Goal: Information Seeking & Learning: Learn about a topic

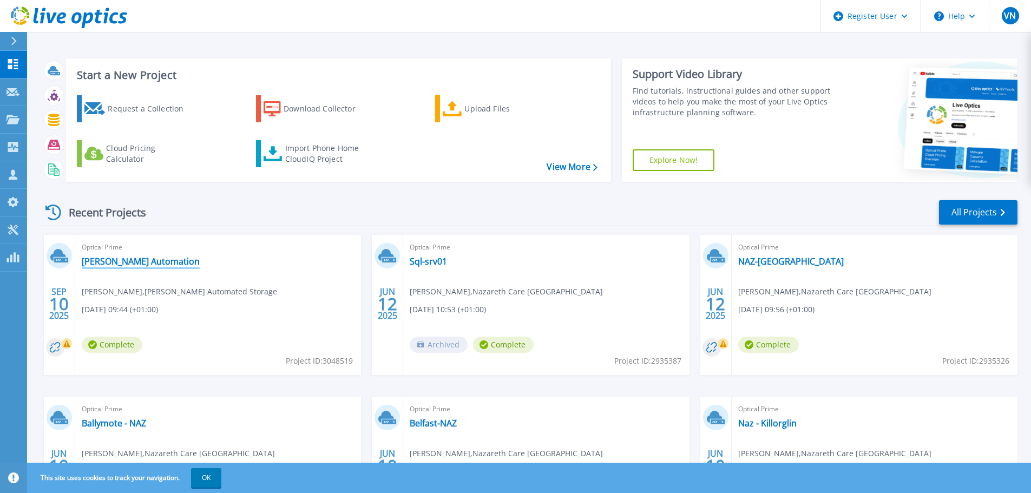
click at [125, 256] on link "[PERSON_NAME] Automation" at bounding box center [141, 261] width 118 height 11
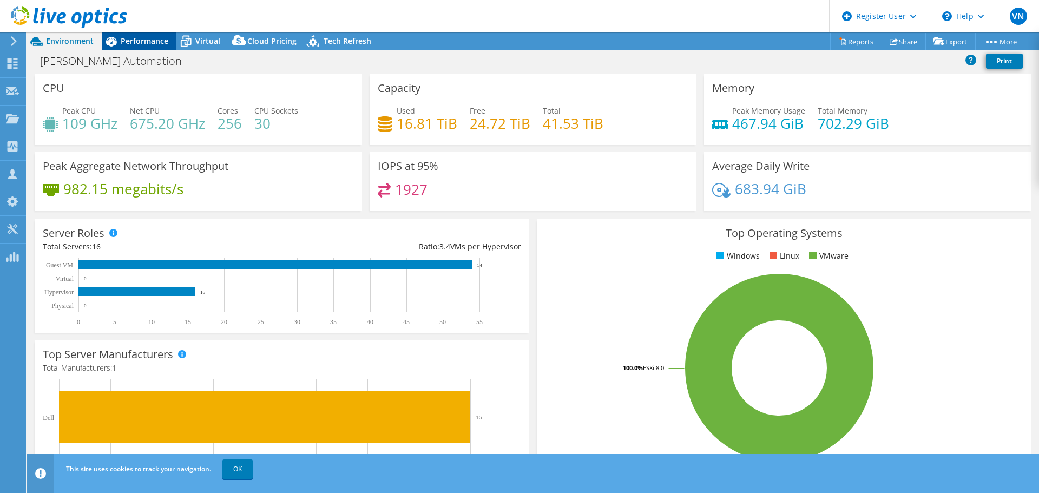
click at [150, 42] on span "Performance" at bounding box center [145, 41] width 48 height 10
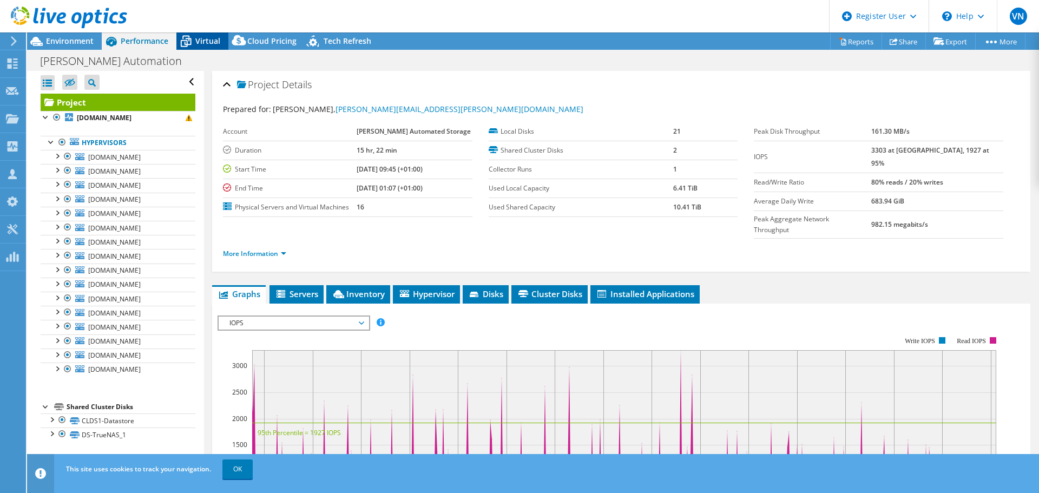
click at [196, 38] on span "Virtual" at bounding box center [207, 41] width 25 height 10
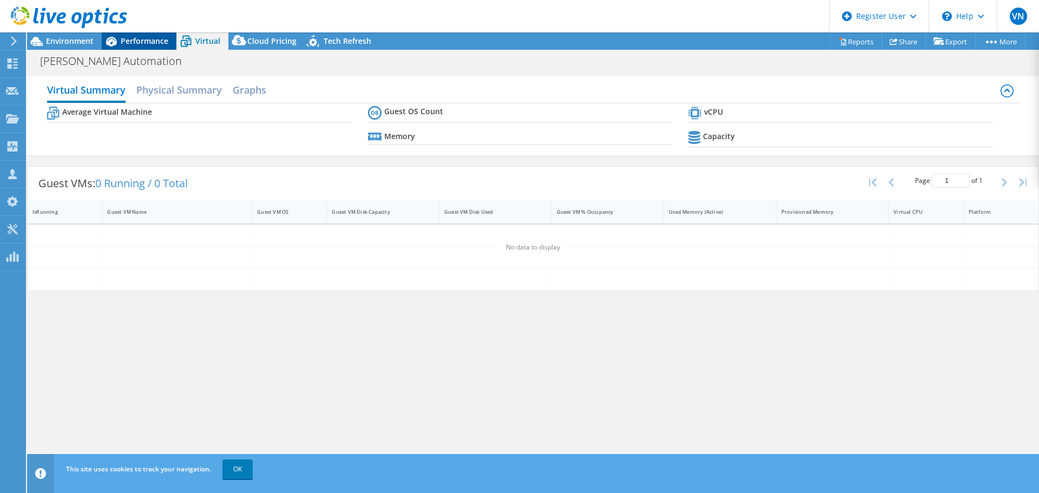
click at [135, 35] on div "Performance" at bounding box center [139, 40] width 75 height 17
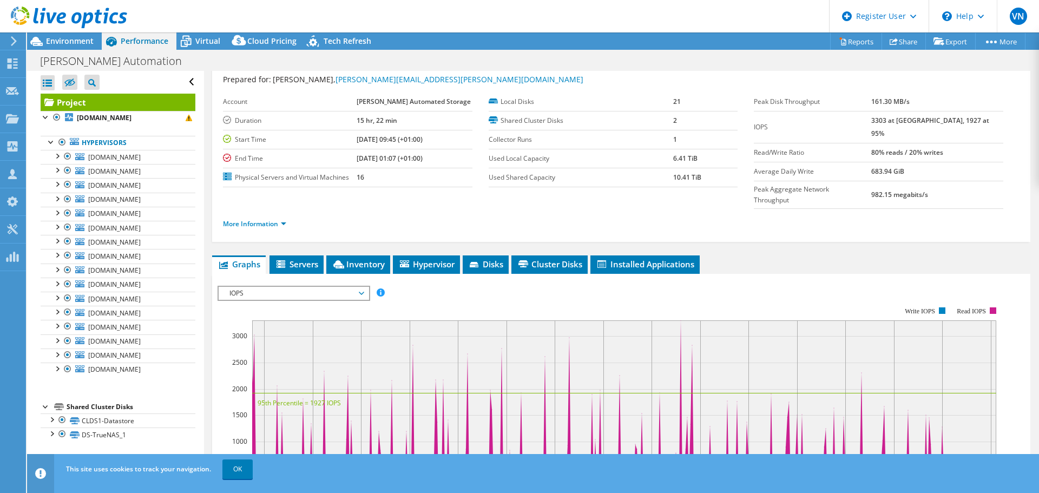
scroll to position [54, 0]
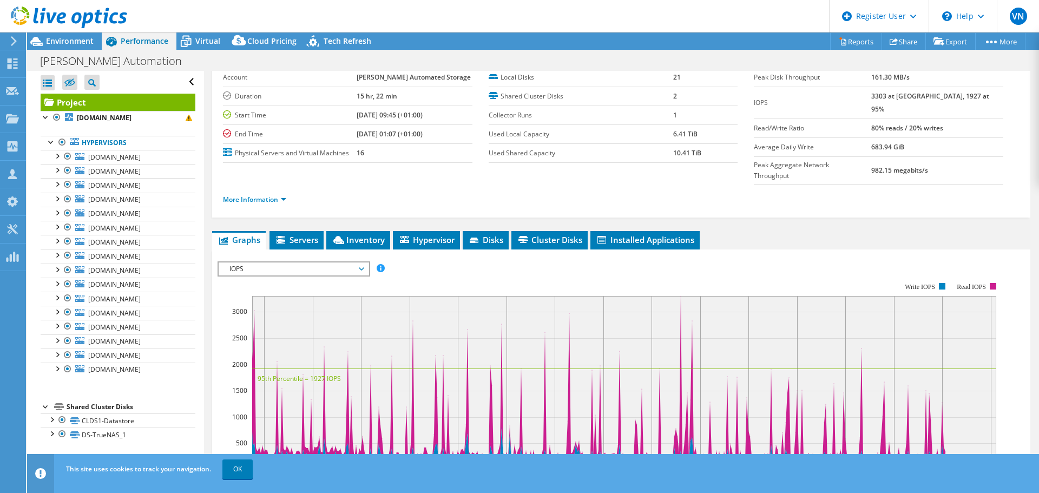
click at [323, 262] on span "IOPS" at bounding box center [293, 268] width 139 height 13
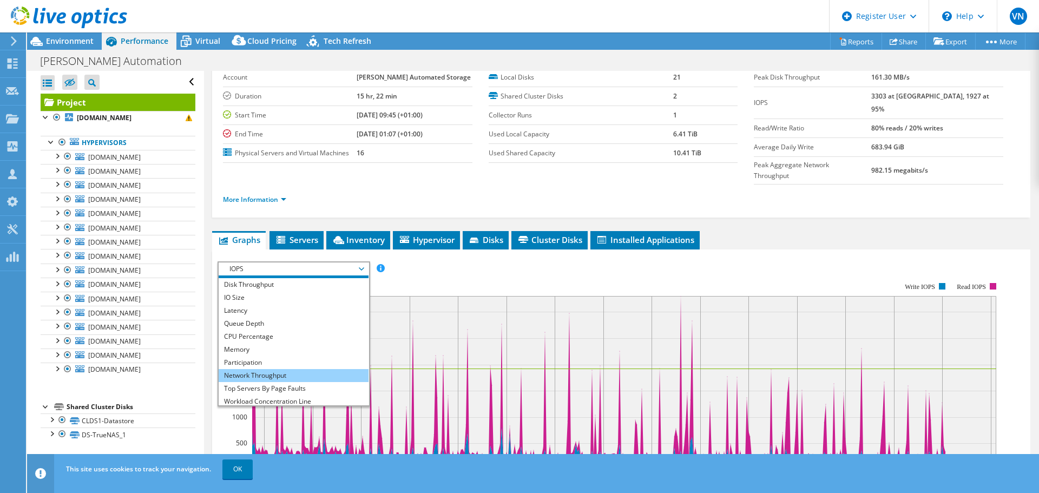
scroll to position [0, 0]
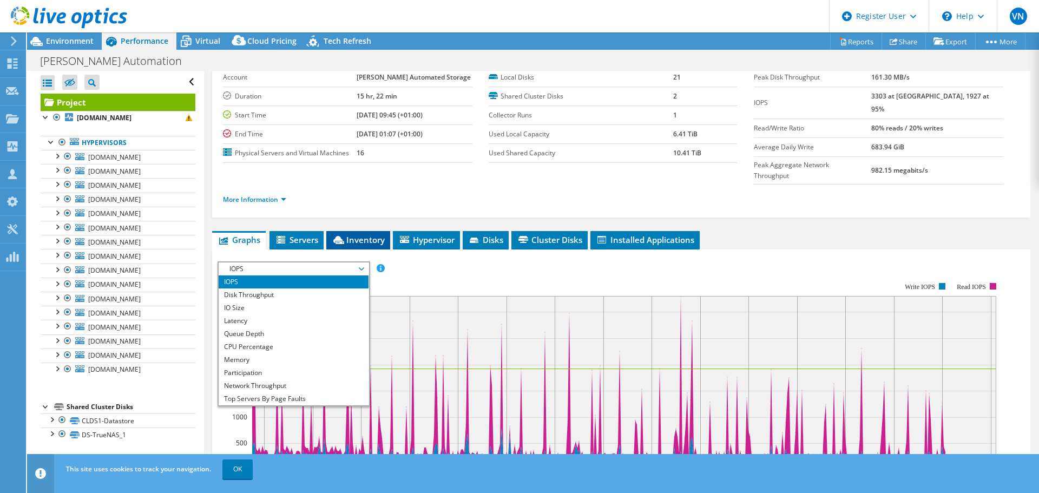
click at [365, 234] on span "Inventory" at bounding box center [358, 239] width 53 height 11
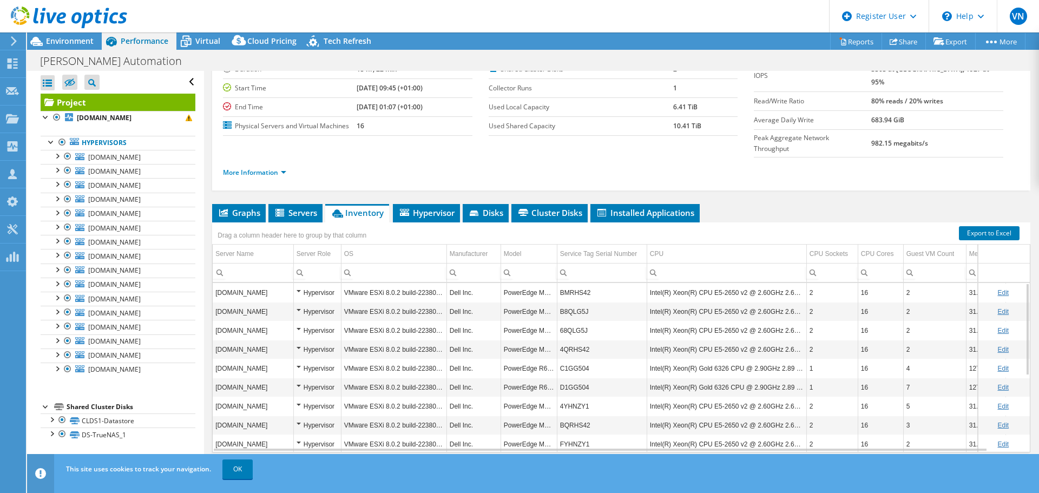
scroll to position [139, 0]
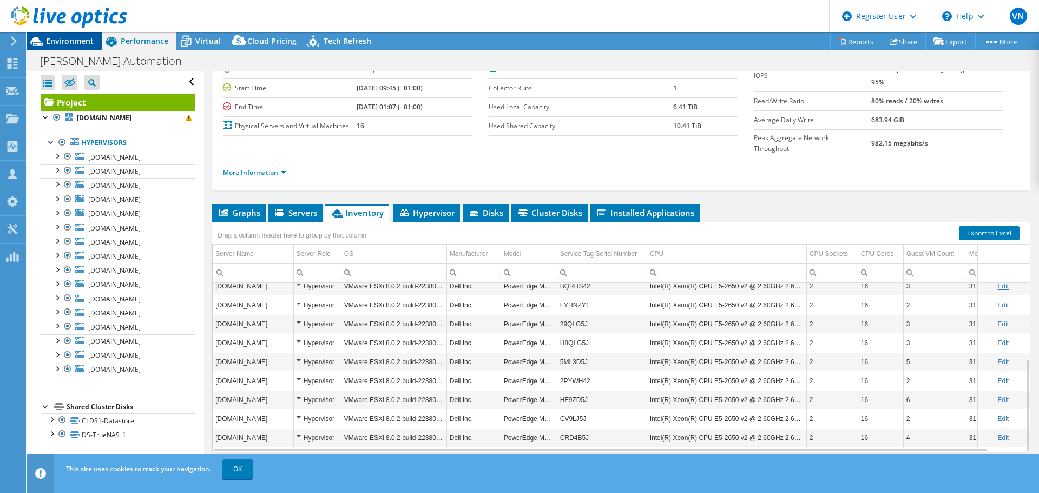
click at [69, 43] on span "Environment" at bounding box center [70, 41] width 48 height 10
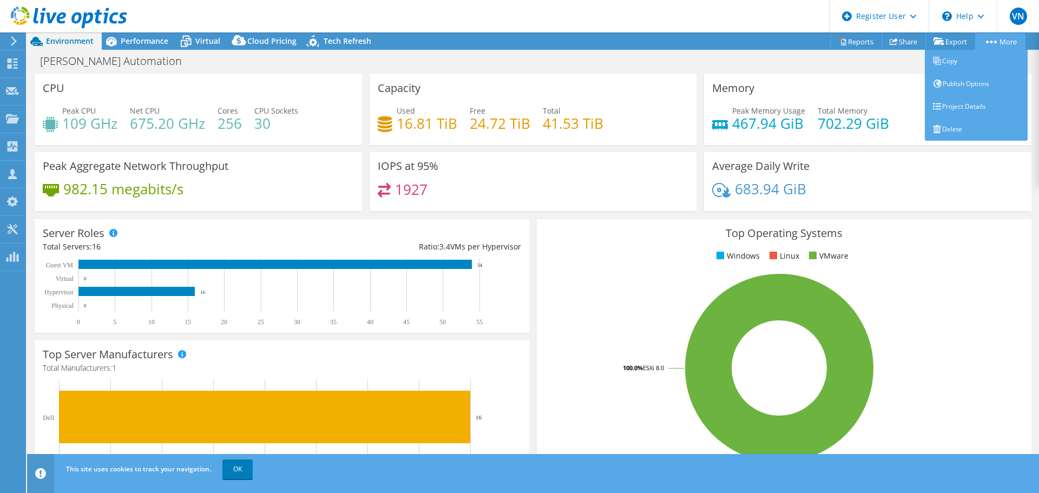
click at [996, 43] on link "More" at bounding box center [1000, 41] width 50 height 17
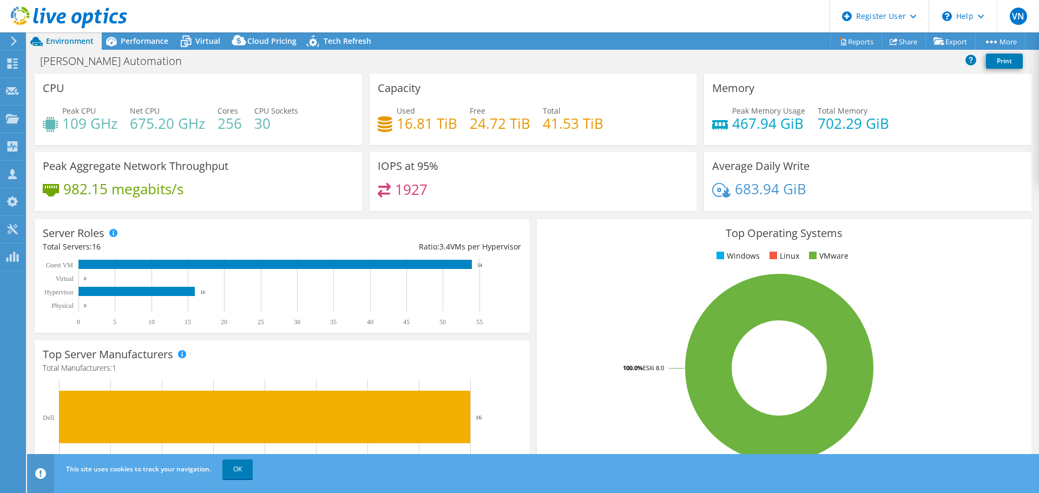
drag, startPoint x: 951, startPoint y: 254, endPoint x: 957, endPoint y: 258, distance: 7.1
click at [951, 254] on ul "Windows Linux VMware" at bounding box center [784, 256] width 478 height 12
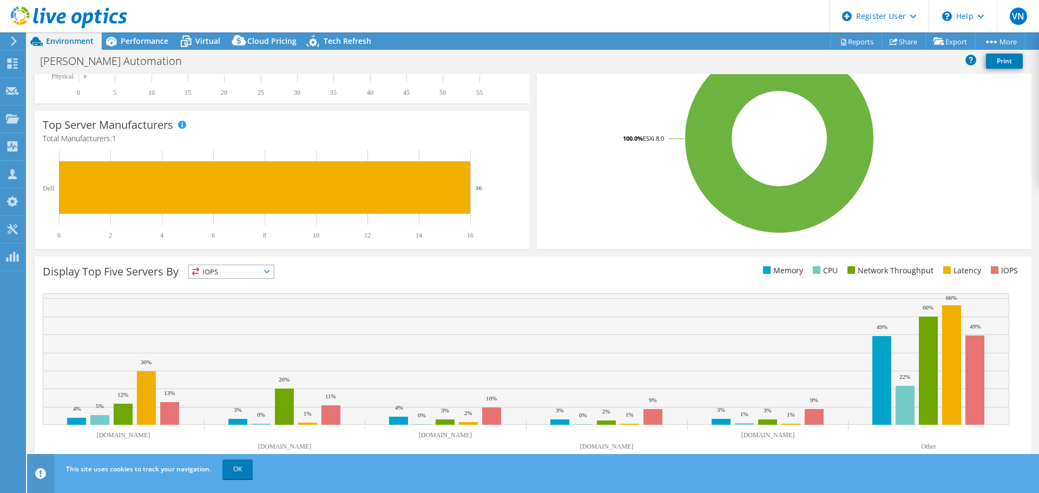
scroll to position [0, 0]
